Goal: Communication & Community: Answer question/provide support

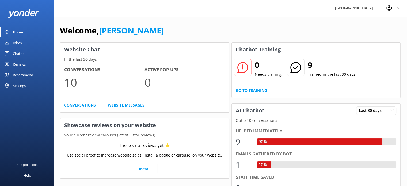
click at [81, 104] on link "Conversations" at bounding box center [80, 105] width 32 height 6
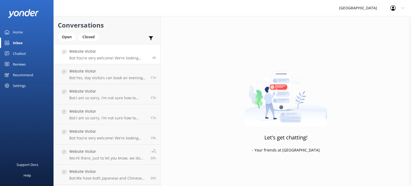
click at [116, 53] on h4 "Website Visitor" at bounding box center [108, 51] width 79 height 6
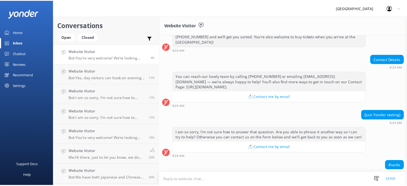
scroll to position [330, 0]
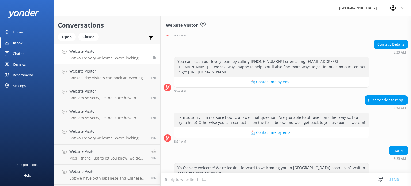
click at [18, 31] on div "Home" at bounding box center [18, 32] width 10 height 11
